Goal: Task Accomplishment & Management: Manage account settings

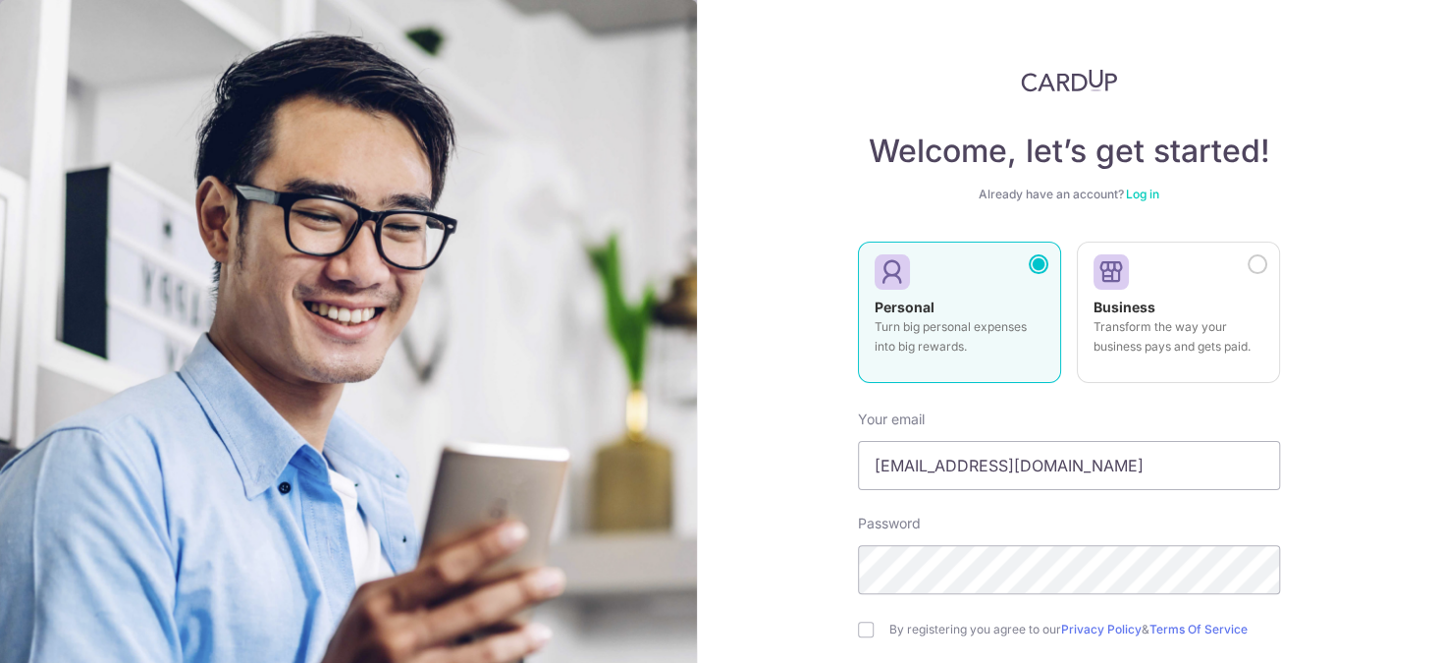
type input "[EMAIL_ADDRESS][DOMAIN_NAME]"
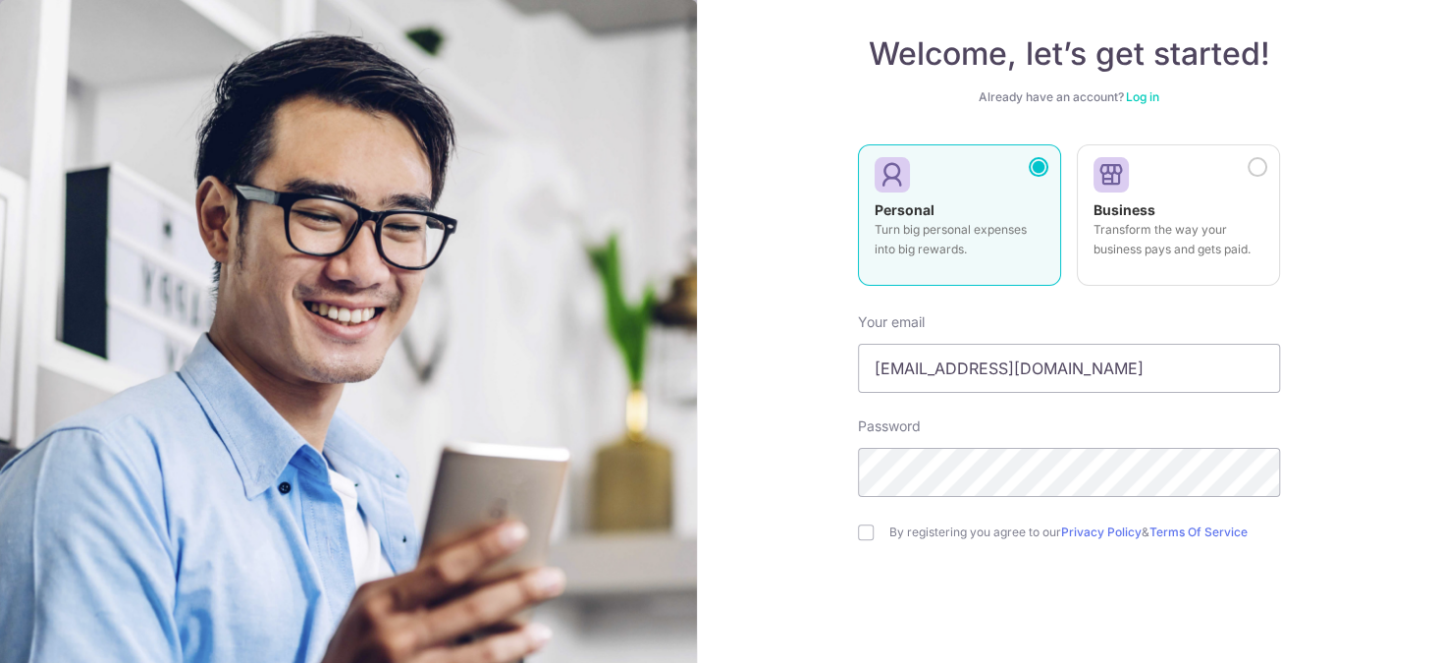
click at [867, 538] on div "By registering you agree to our Privacy Policy & Terms Of Service" at bounding box center [1069, 532] width 422 height 24
click at [865, 530] on input "checkbox" at bounding box center [866, 532] width 16 height 16
checkbox input "true"
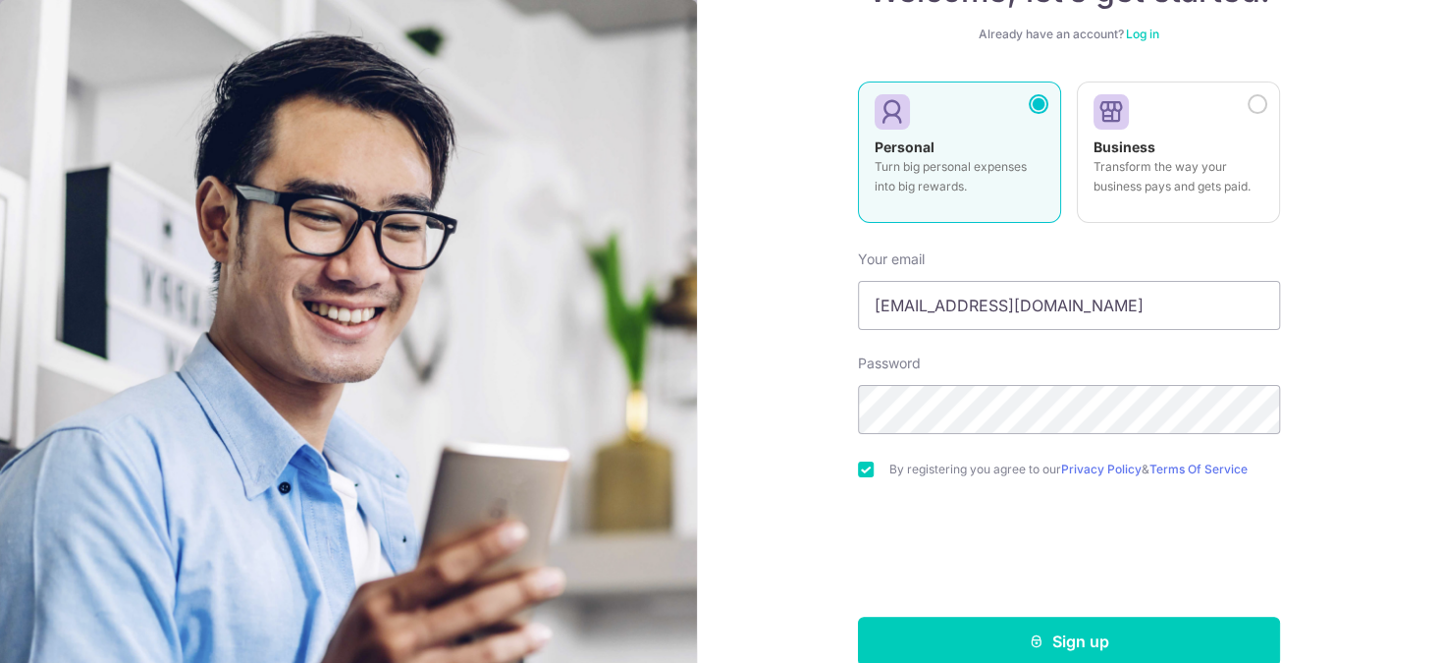
scroll to position [193, 0]
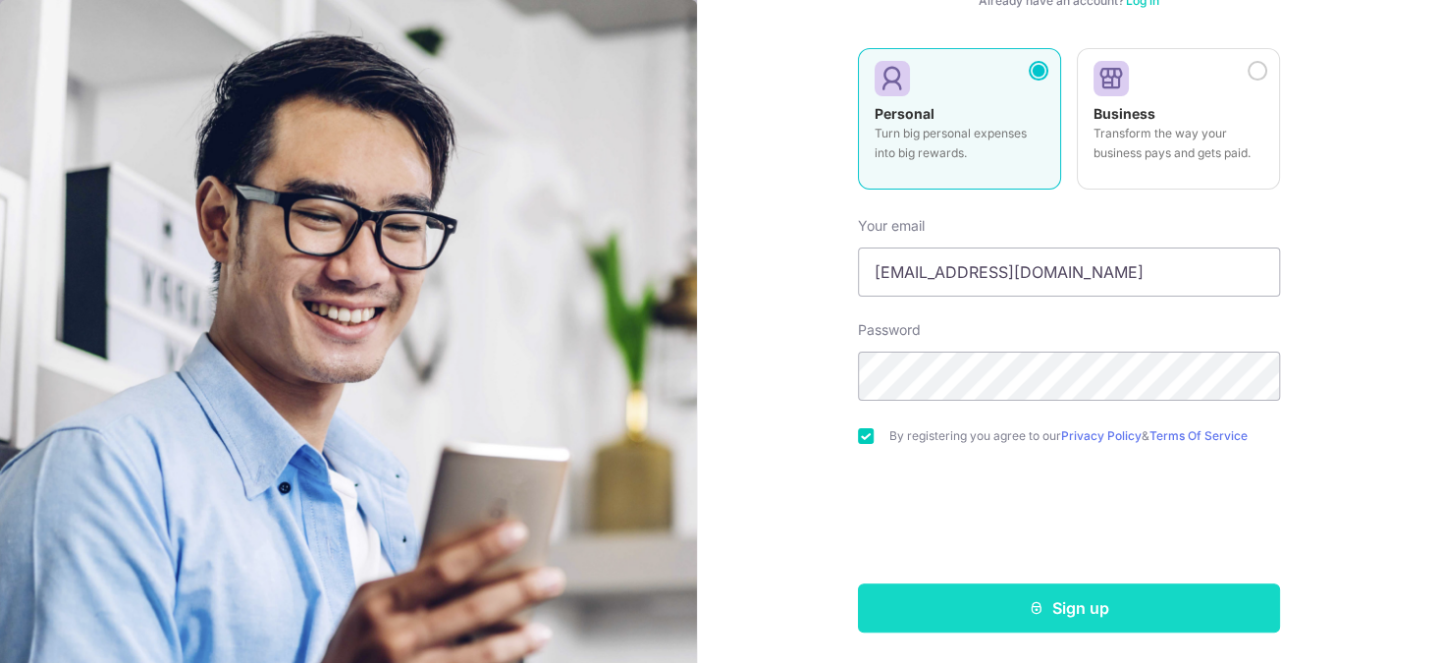
click at [1045, 614] on button "Sign up" at bounding box center [1069, 607] width 422 height 49
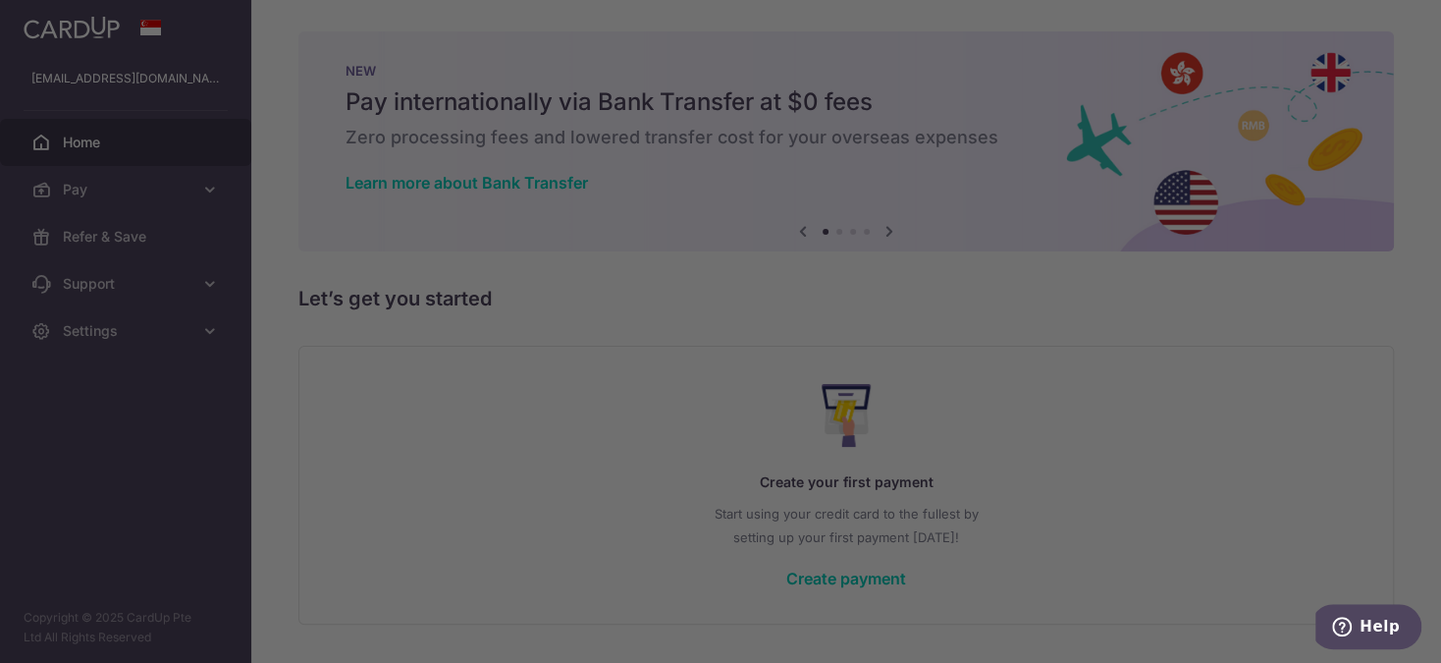
click at [1152, 493] on div at bounding box center [728, 334] width 1456 height 669
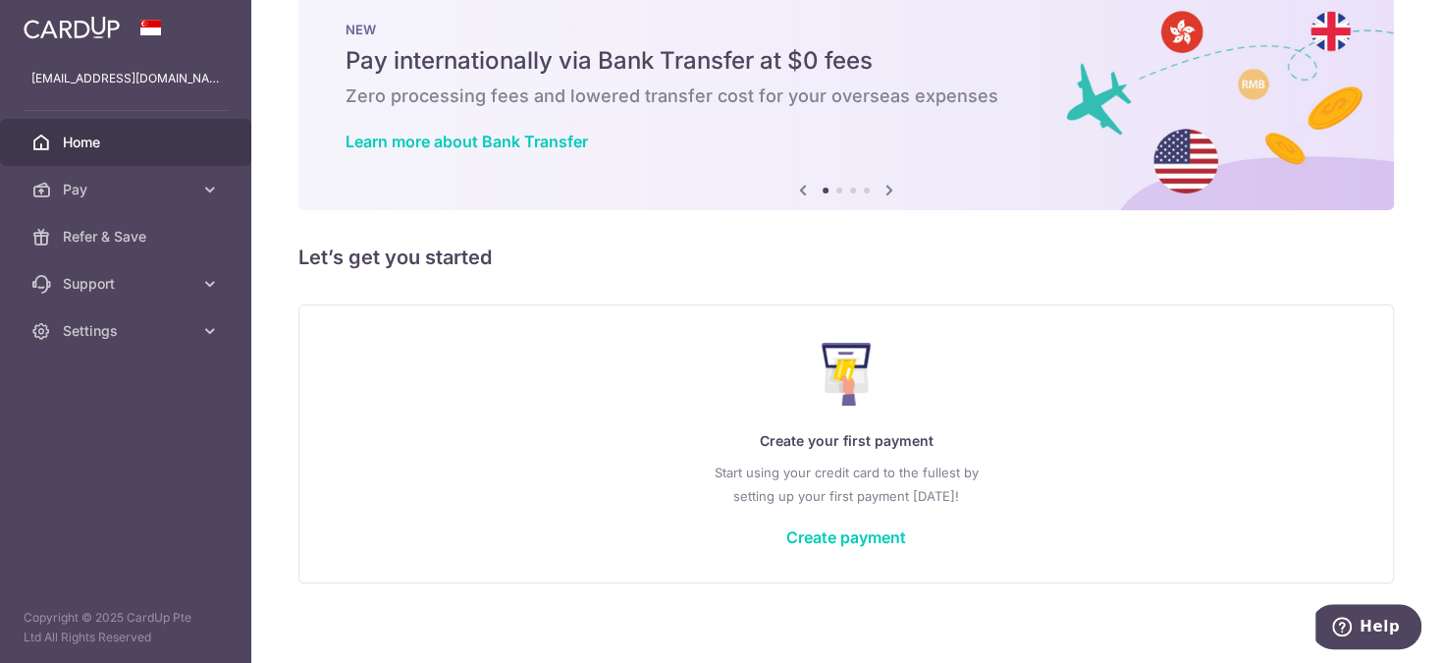
scroll to position [53, 0]
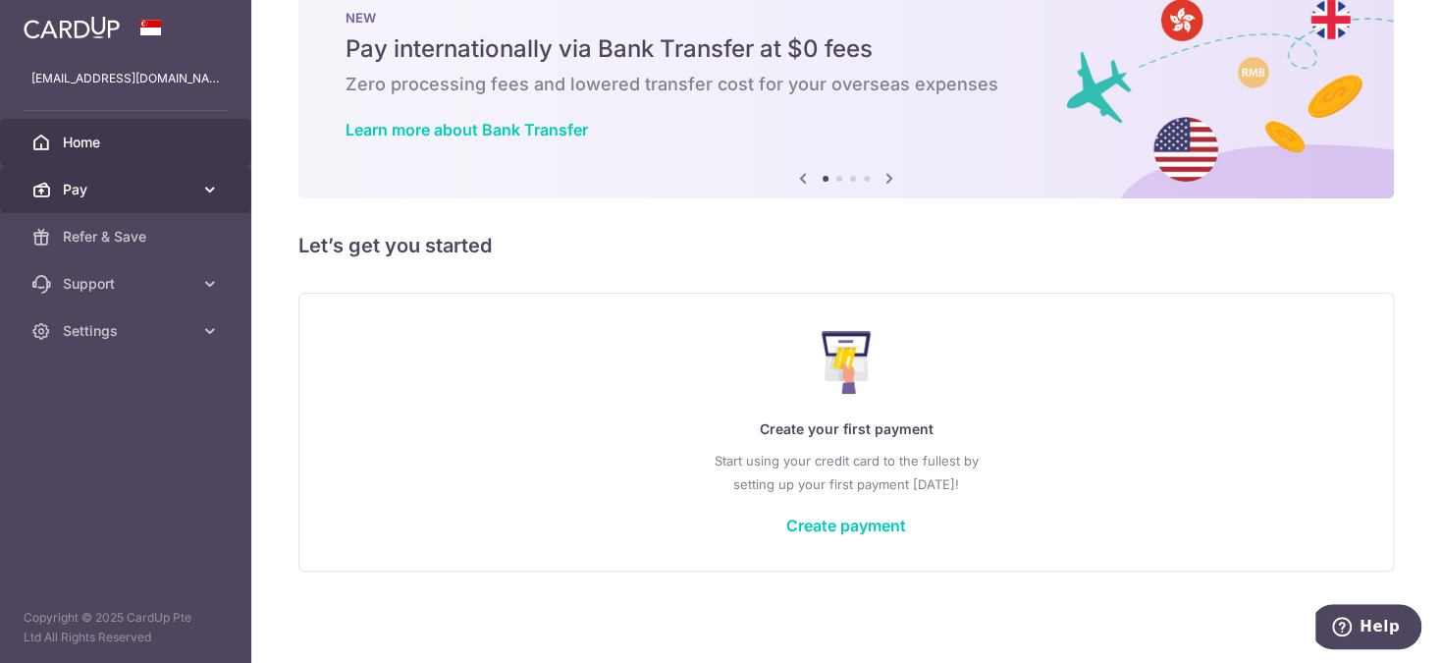
click at [72, 195] on span "Pay" at bounding box center [128, 190] width 130 height 20
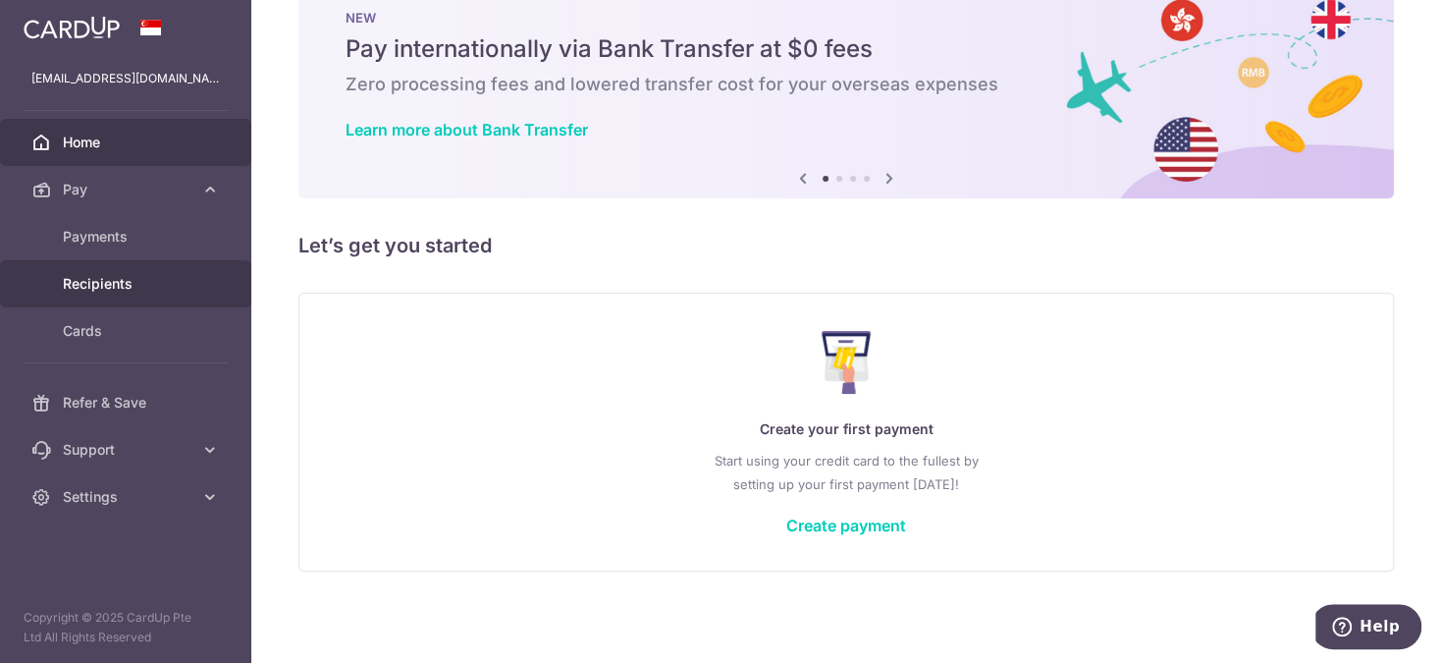
click at [104, 272] on link "Recipients" at bounding box center [125, 283] width 251 height 47
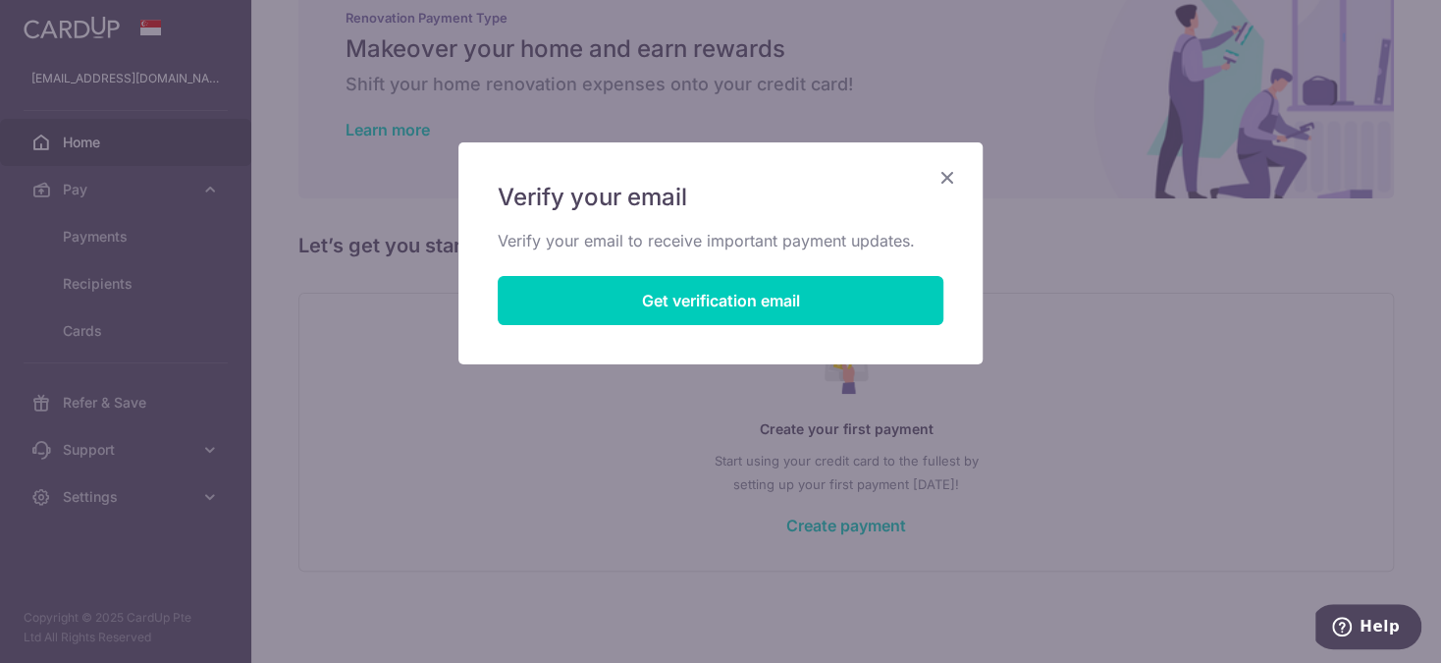
click at [937, 184] on icon "Close" at bounding box center [947, 177] width 24 height 25
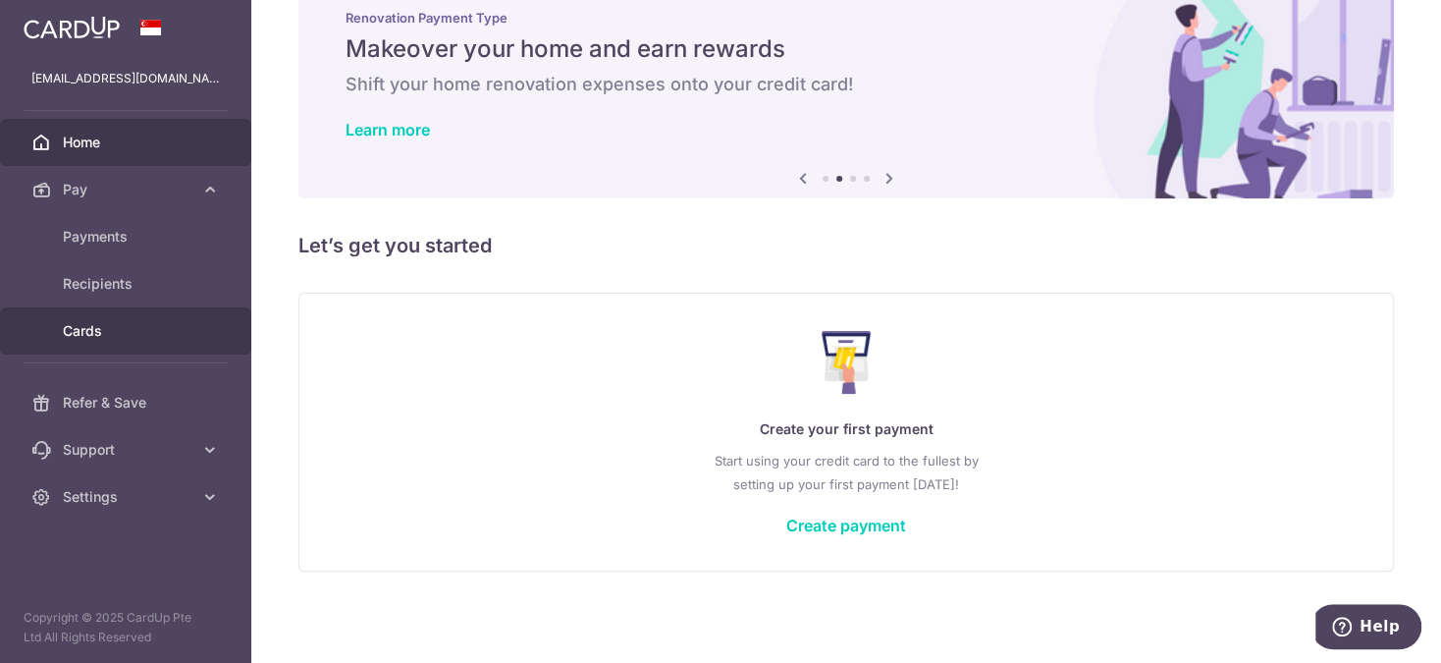
click at [113, 339] on span "Cards" at bounding box center [128, 331] width 130 height 20
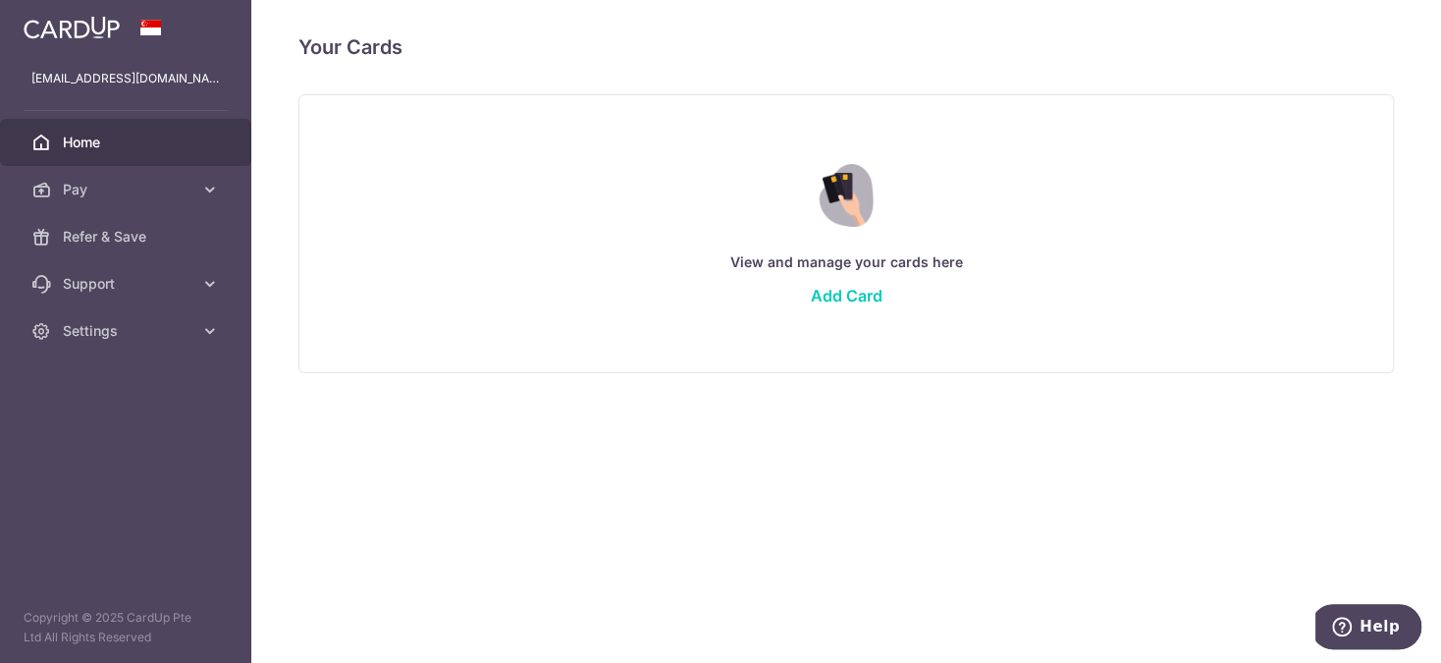
click at [104, 156] on link "Home" at bounding box center [125, 142] width 251 height 47
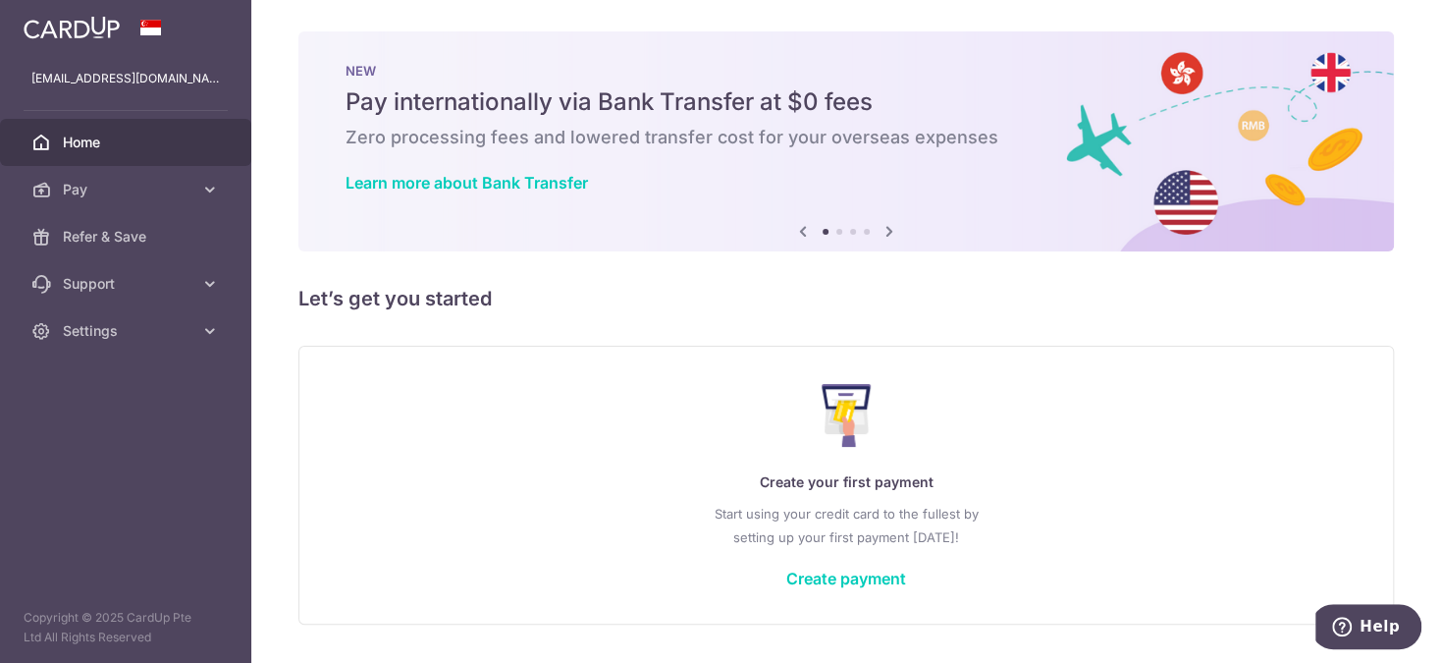
drag, startPoint x: 432, startPoint y: 407, endPoint x: 322, endPoint y: 417, distance: 110.4
click at [426, 410] on div "Create your first payment Start using your credit card to the fullest by settin…" at bounding box center [846, 484] width 1046 height 233
click at [104, 177] on link "Pay" at bounding box center [125, 189] width 251 height 47
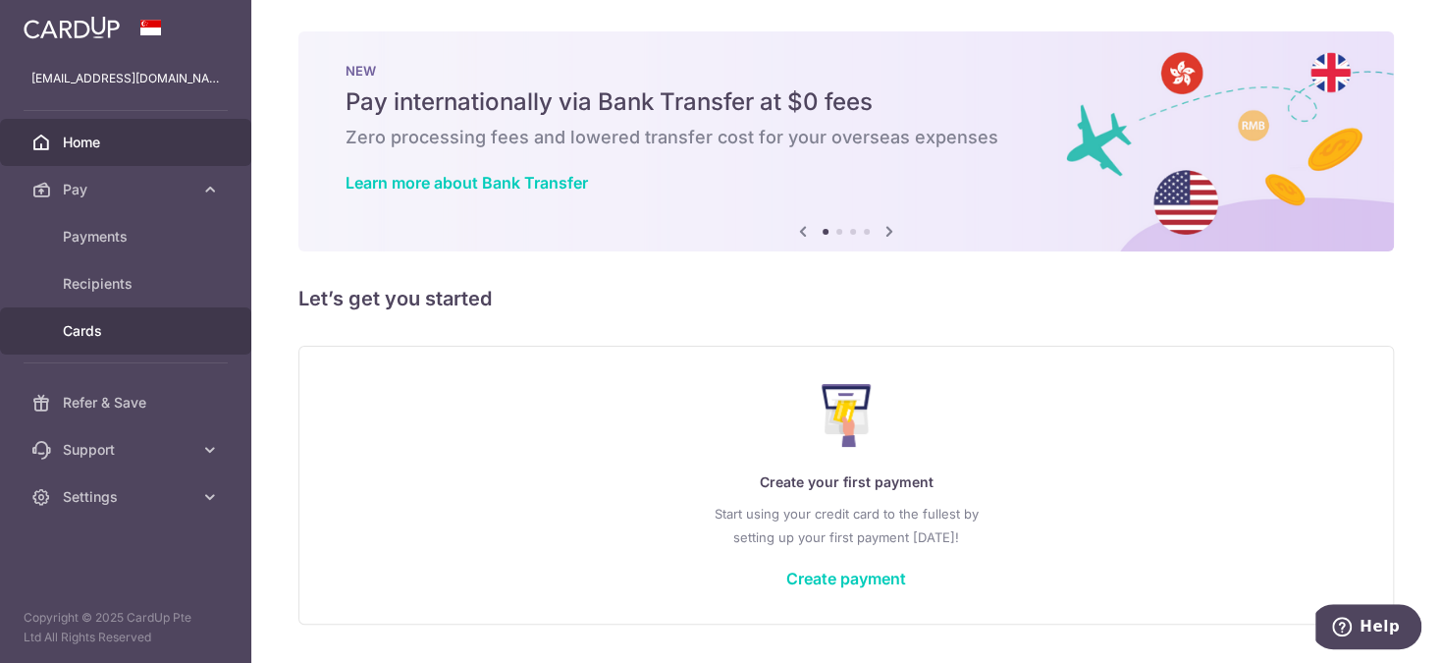
click at [123, 321] on span "Cards" at bounding box center [128, 331] width 130 height 20
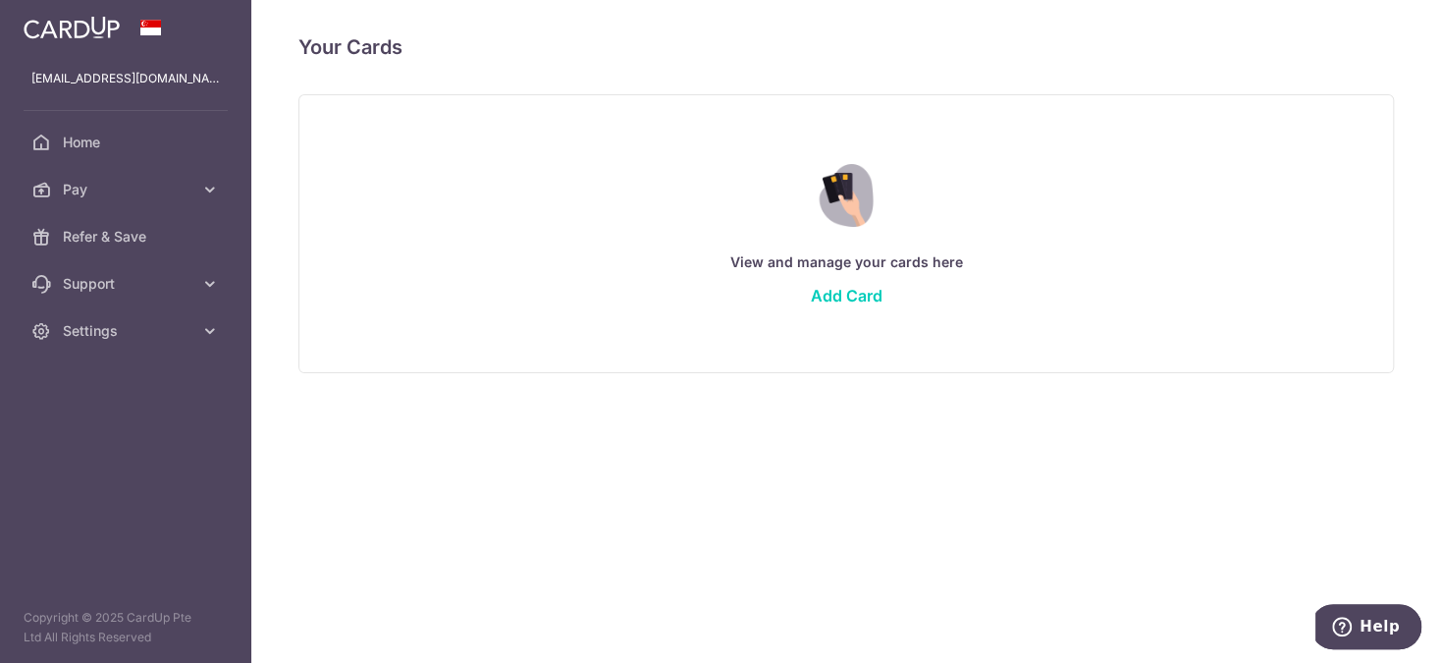
click at [785, 399] on div "Your Cards View and manage your cards here Add Card Deleting your card ? By del…" at bounding box center [846, 331] width 1190 height 663
